Goal: Task Accomplishment & Management: Use online tool/utility

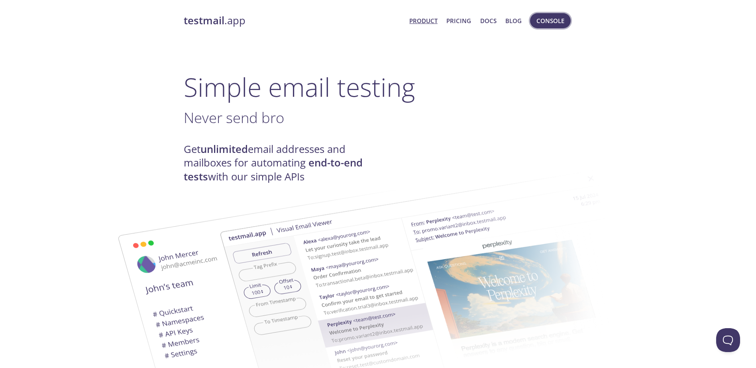
click at [560, 21] on span "Console" at bounding box center [551, 21] width 28 height 10
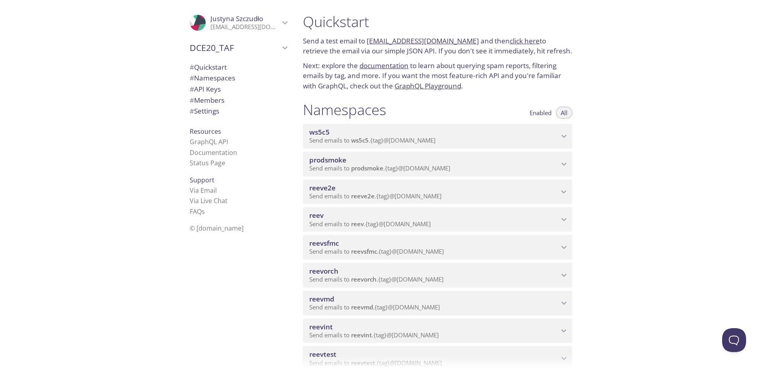
scroll to position [199, 0]
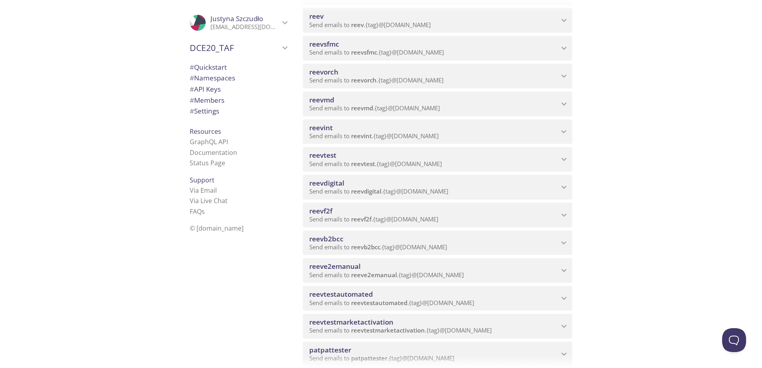
click at [348, 111] on span "Send emails to reevmd . {tag} @[DOMAIN_NAME]" at bounding box center [374, 108] width 131 height 8
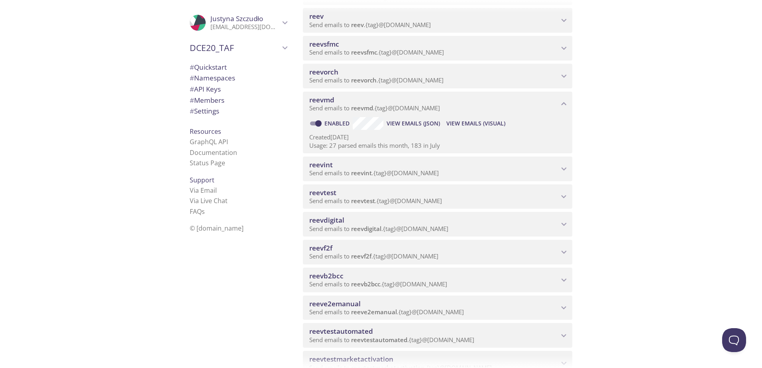
click at [474, 119] on span "View Emails (Visual)" at bounding box center [475, 124] width 59 height 10
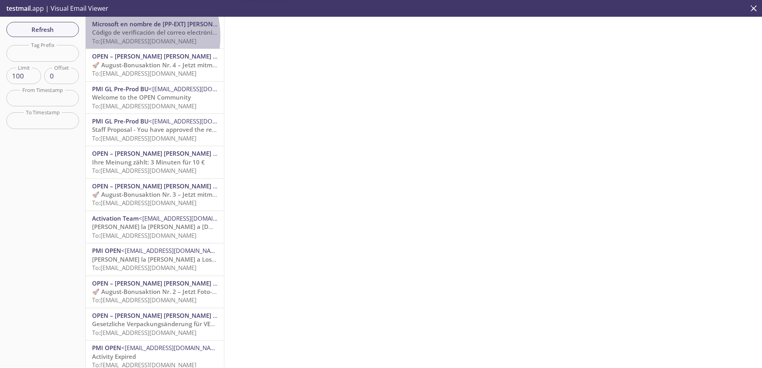
click at [122, 37] on span "To: [EMAIL_ADDRESS][DOMAIN_NAME]" at bounding box center [144, 41] width 104 height 8
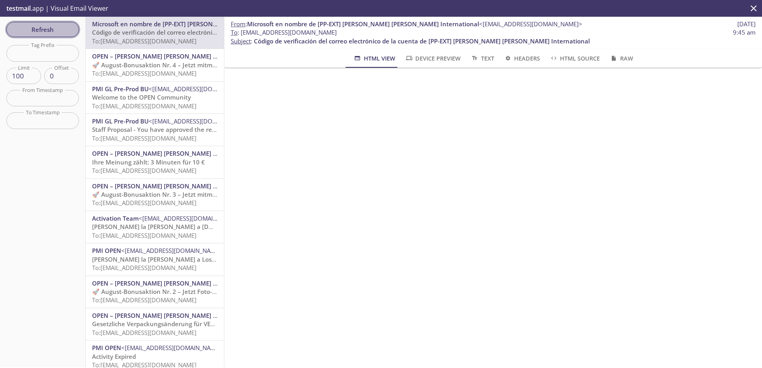
click at [40, 25] on span "Refresh" at bounding box center [43, 29] width 60 height 10
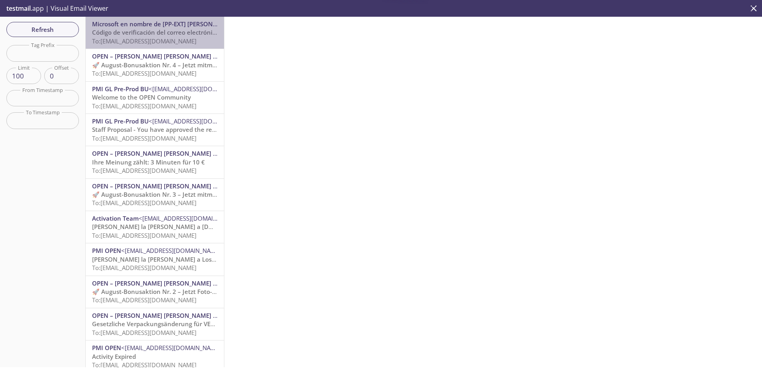
click at [189, 26] on span "Microsoft en nombre de [PP-EXT] [PERSON_NAME] [PERSON_NAME] International" at bounding box center [208, 24] width 232 height 8
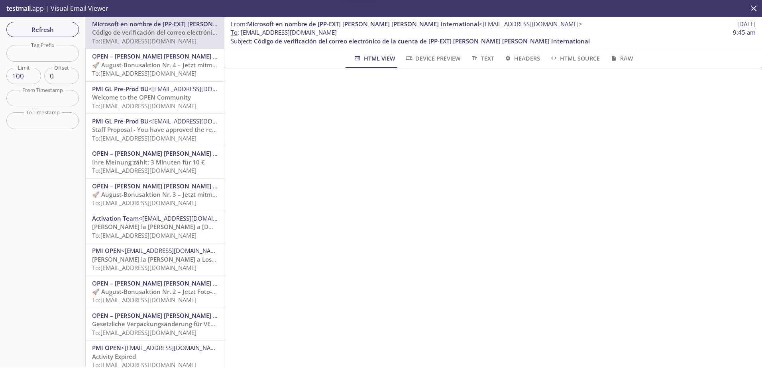
click at [27, 29] on span "Refresh" at bounding box center [43, 29] width 60 height 10
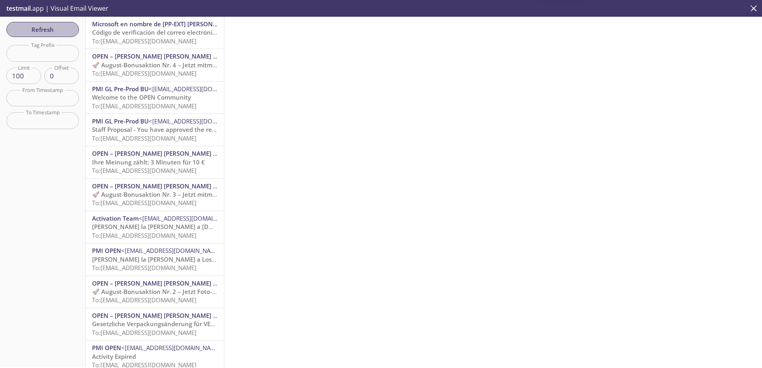
click at [27, 29] on span "Refresh" at bounding box center [43, 29] width 60 height 10
click at [24, 26] on span "Refresh" at bounding box center [43, 29] width 60 height 10
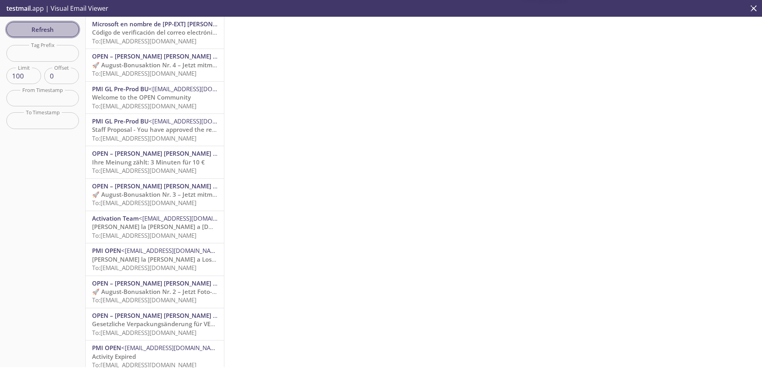
click at [24, 26] on span "Refresh" at bounding box center [43, 29] width 60 height 10
click at [134, 36] on span "Código de verificación del correo electrónico de la cuenta de [PP-EXT] [PERSON_…" at bounding box center [260, 32] width 336 height 8
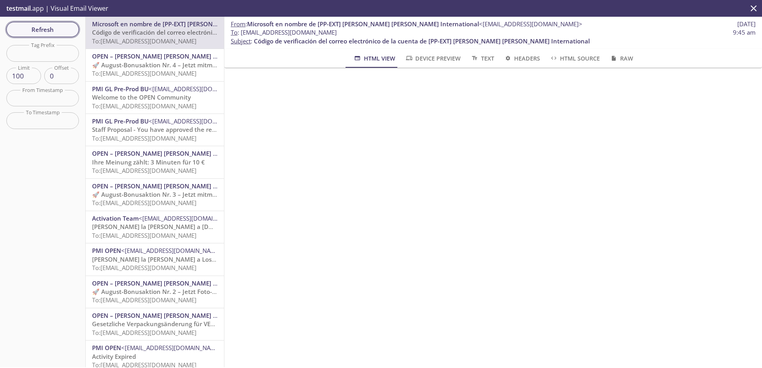
click at [56, 29] on span "Refresh" at bounding box center [43, 29] width 60 height 10
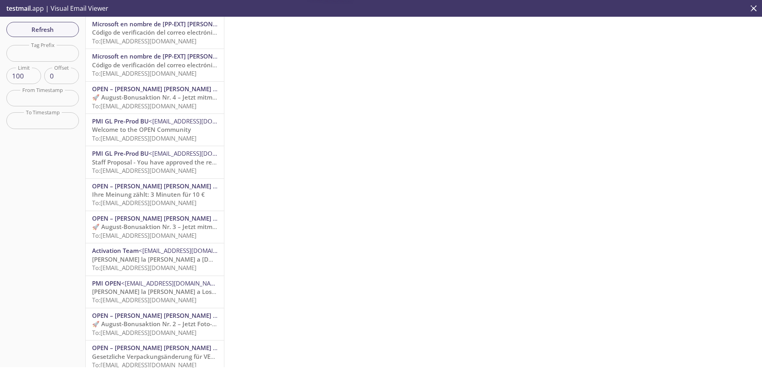
click at [115, 37] on span "To: [EMAIL_ADDRESS][DOMAIN_NAME]" at bounding box center [144, 41] width 104 height 8
